Goal: Transaction & Acquisition: Download file/media

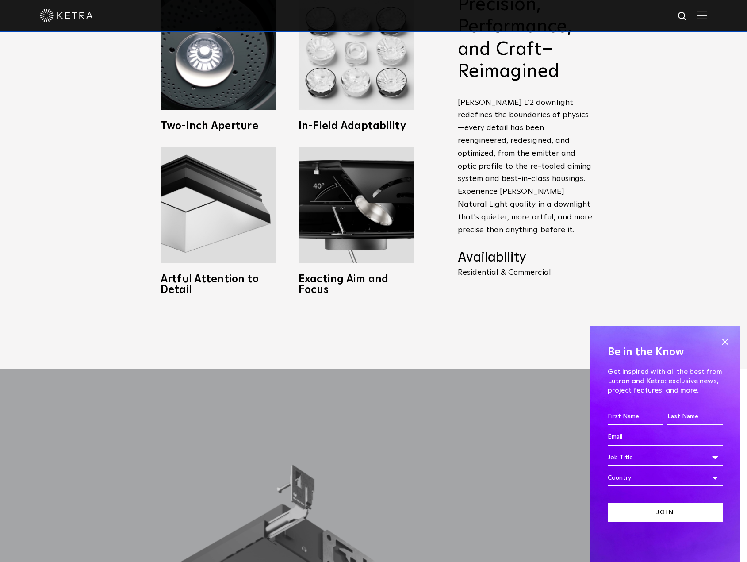
scroll to position [708, 0]
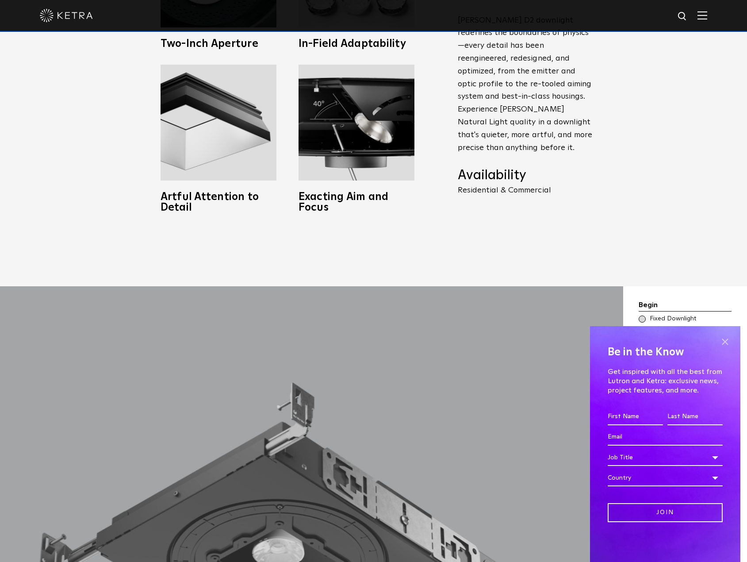
click at [726, 343] on span at bounding box center [725, 341] width 13 height 13
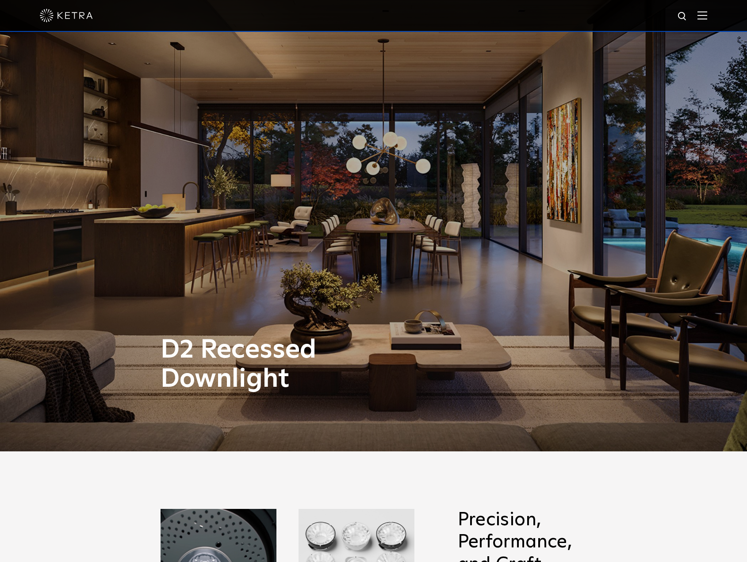
scroll to position [0, 0]
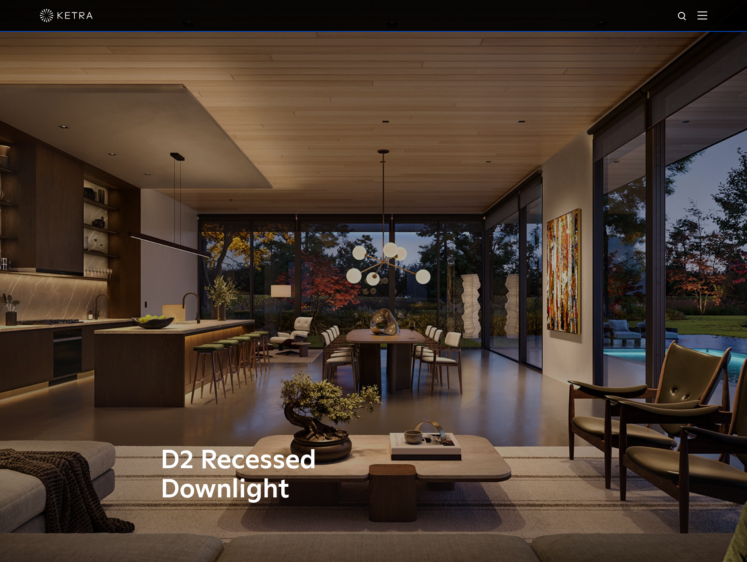
click at [708, 15] on img at bounding box center [703, 15] width 10 height 8
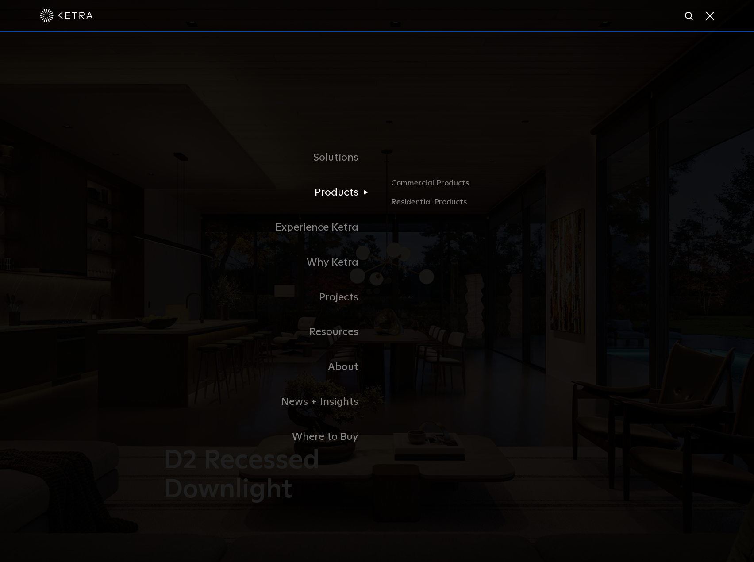
click at [349, 197] on link "Products" at bounding box center [266, 192] width 221 height 35
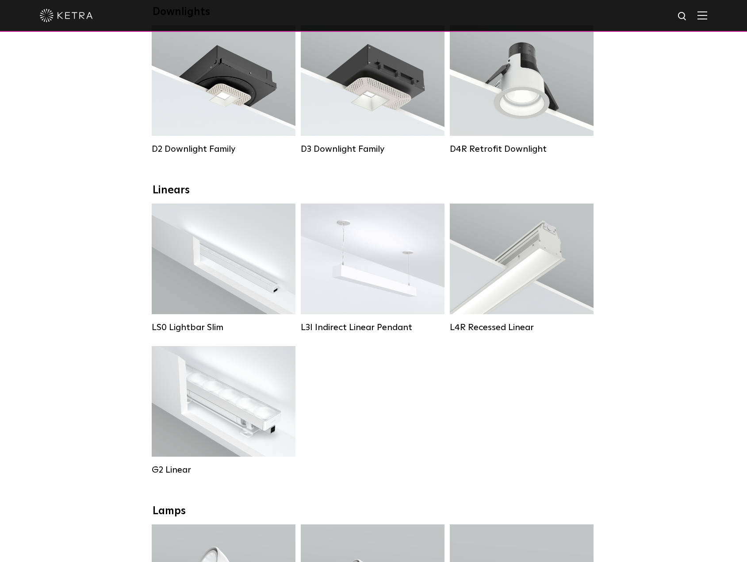
scroll to position [177, 0]
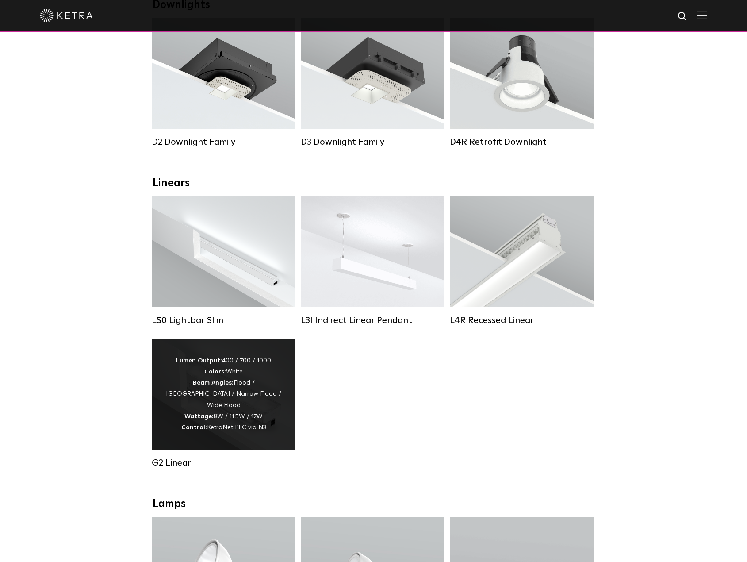
click at [215, 397] on div "Lumen Output: 400 / 700 / 1000 Colors: White Beam Angles: Flood / Graze / Narro…" at bounding box center [223, 394] width 117 height 78
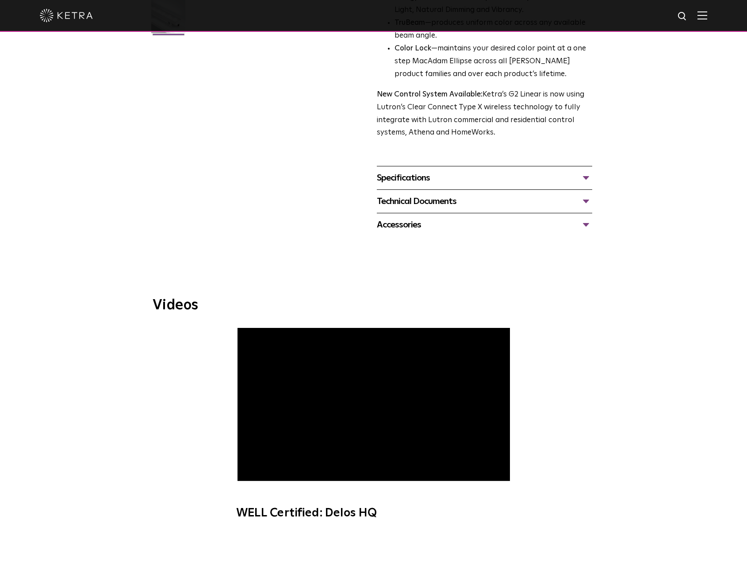
scroll to position [177, 0]
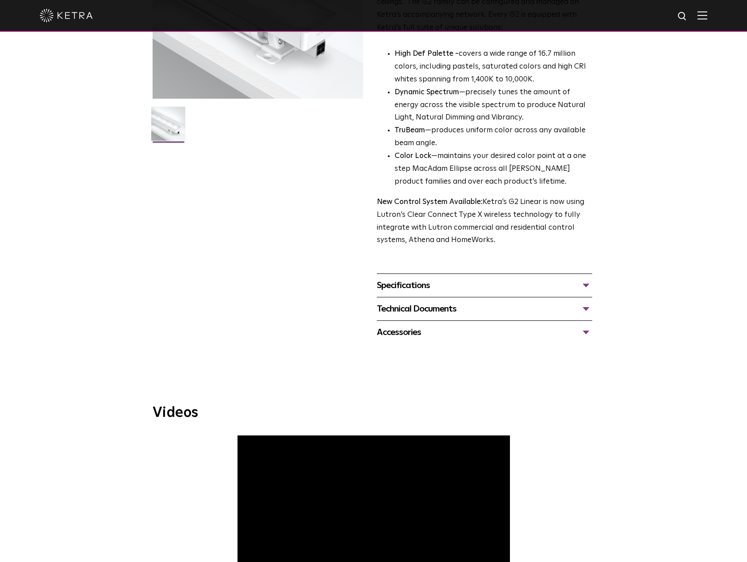
click at [586, 280] on div "Specifications" at bounding box center [485, 285] width 216 height 14
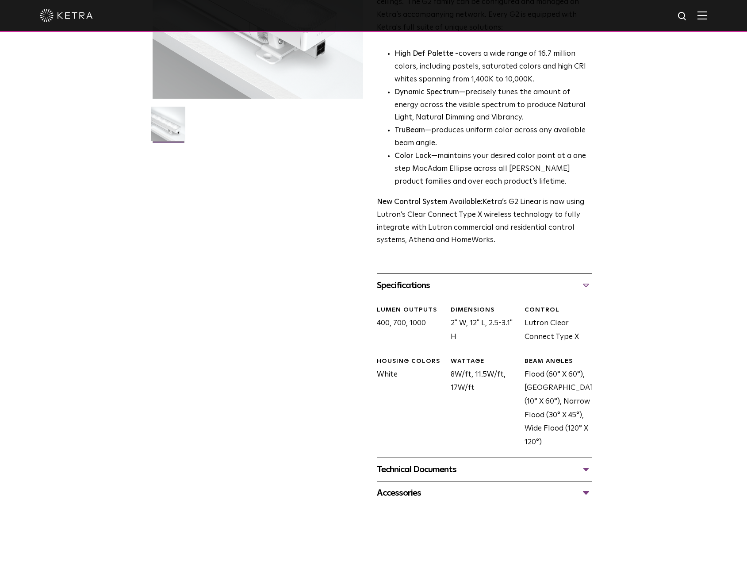
click at [440, 475] on div "Technical Documents" at bounding box center [485, 469] width 216 height 14
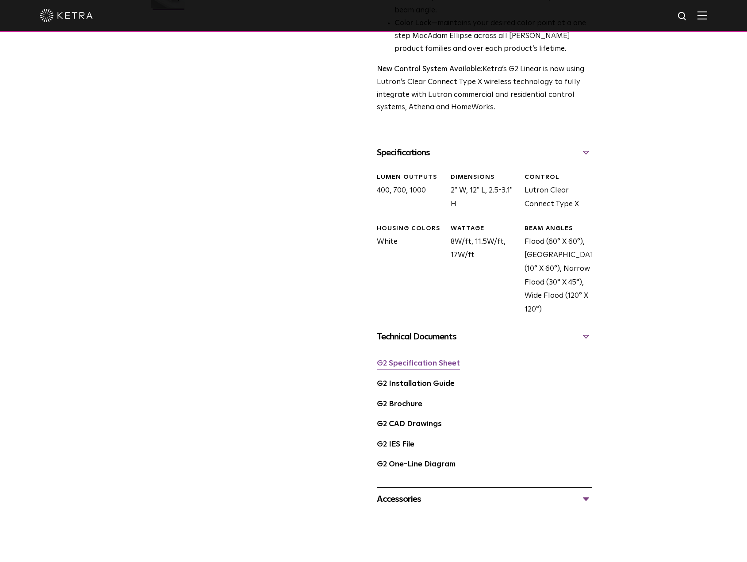
click at [430, 366] on link "G2 Specification Sheet" at bounding box center [418, 364] width 83 height 8
